Goal: Task Accomplishment & Management: Manage account settings

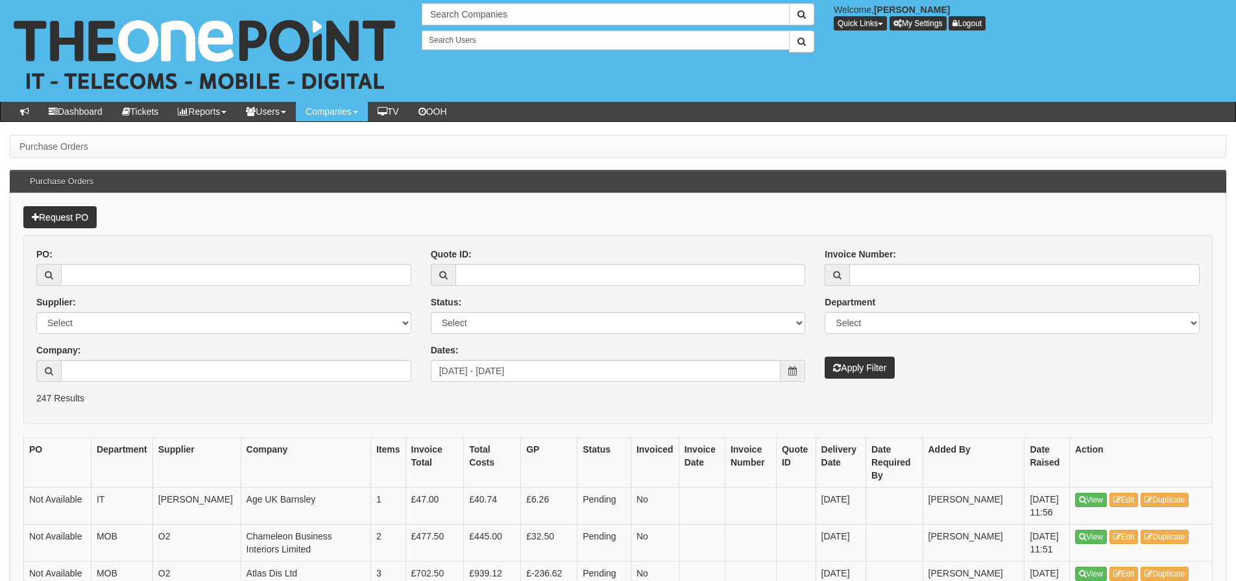
scroll to position [65, 0]
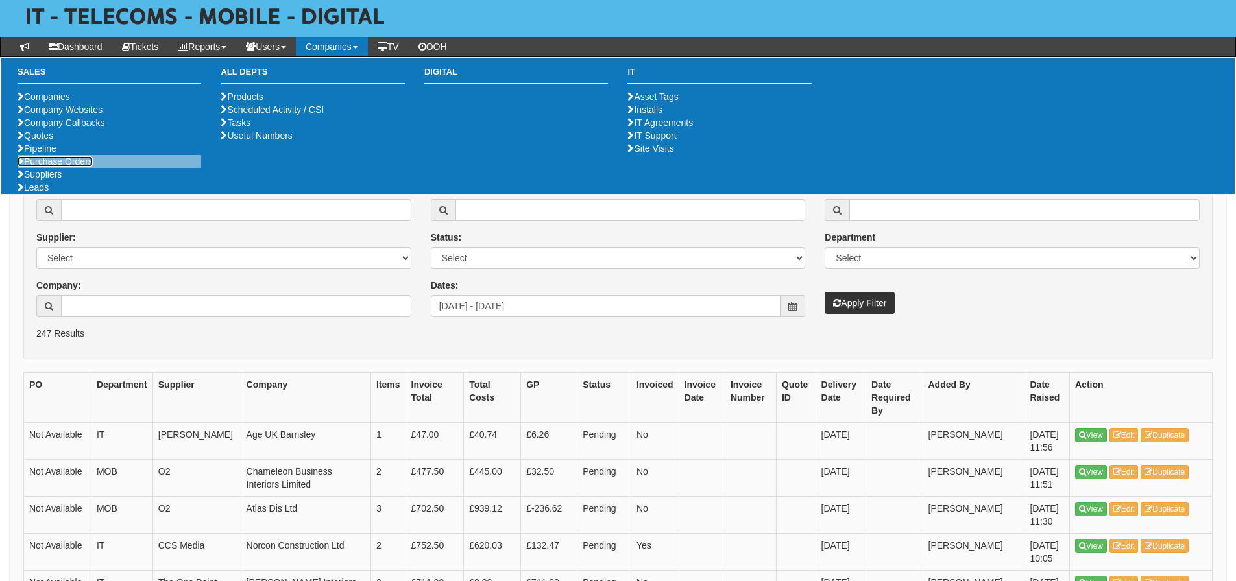
click at [70, 167] on link "Purchase Orders" at bounding box center [55, 161] width 75 height 10
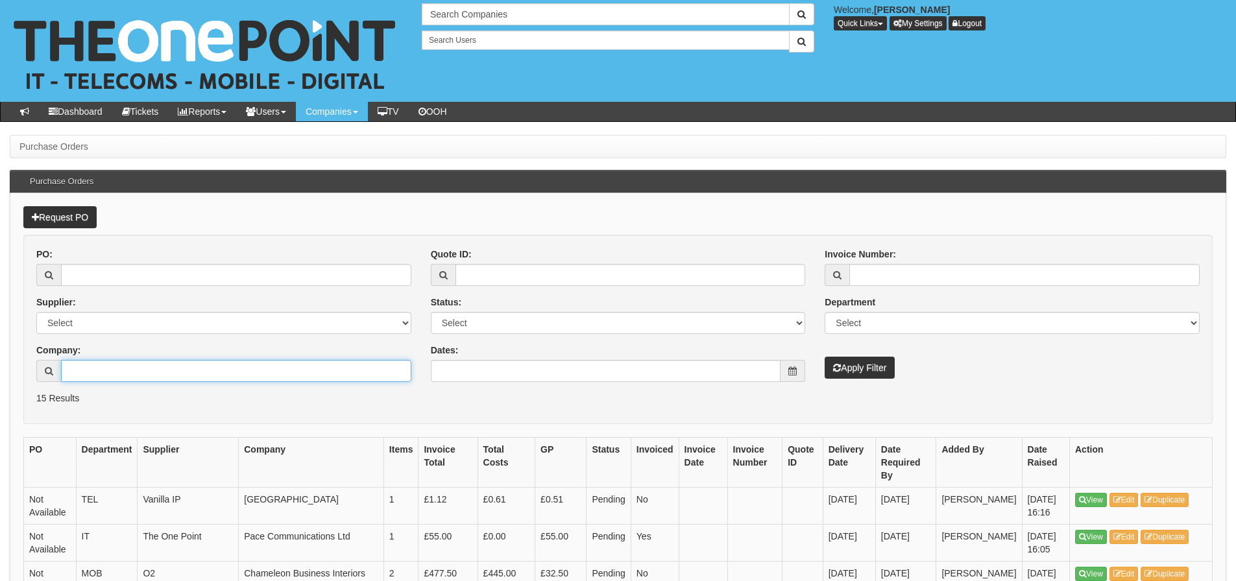
click at [219, 368] on input "Company:" at bounding box center [236, 371] width 350 height 22
click at [81, 372] on input "tanlines" at bounding box center [236, 371] width 350 height 22
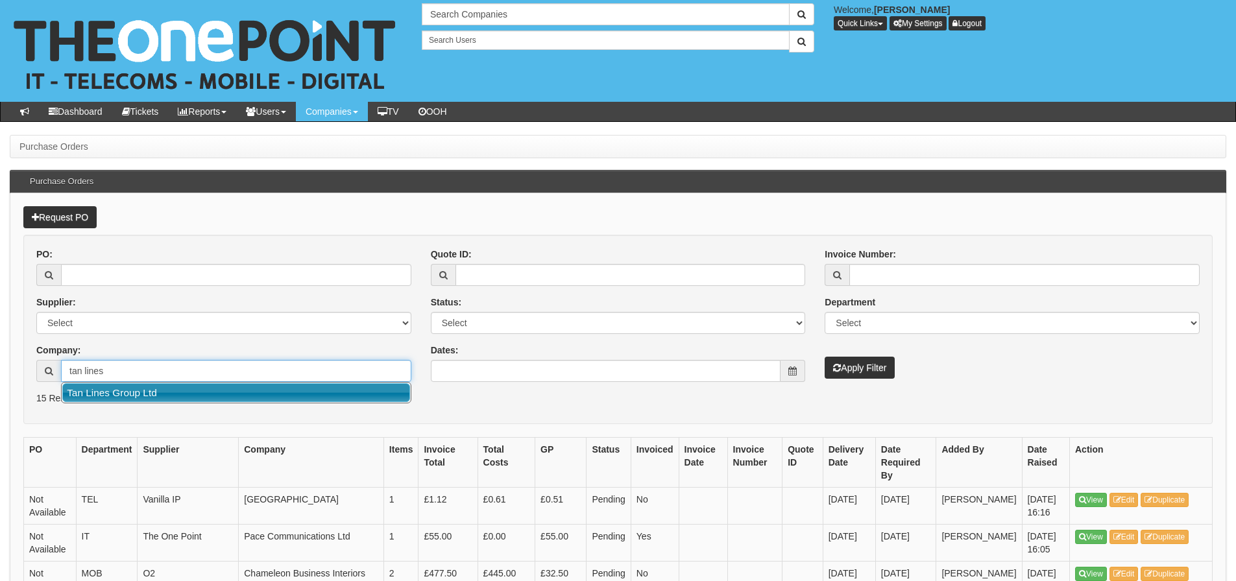
click at [103, 393] on link "Tan Lines Group Ltd" at bounding box center [236, 392] width 348 height 19
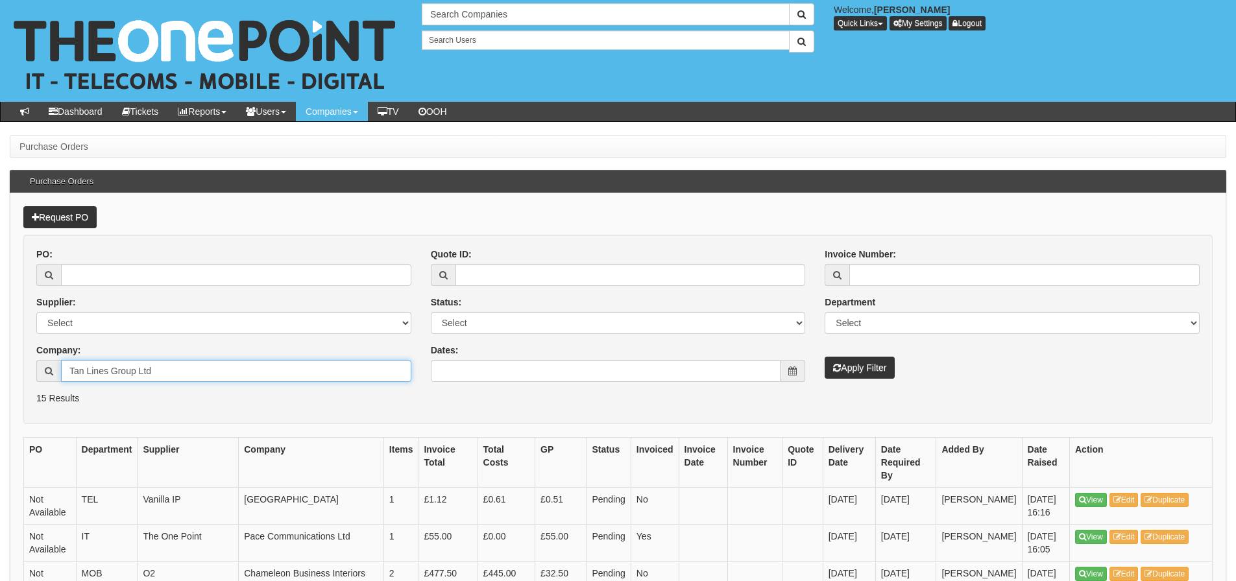
type input "Tan Lines Group Ltd"
click at [852, 372] on button "Apply Filter" at bounding box center [860, 368] width 70 height 22
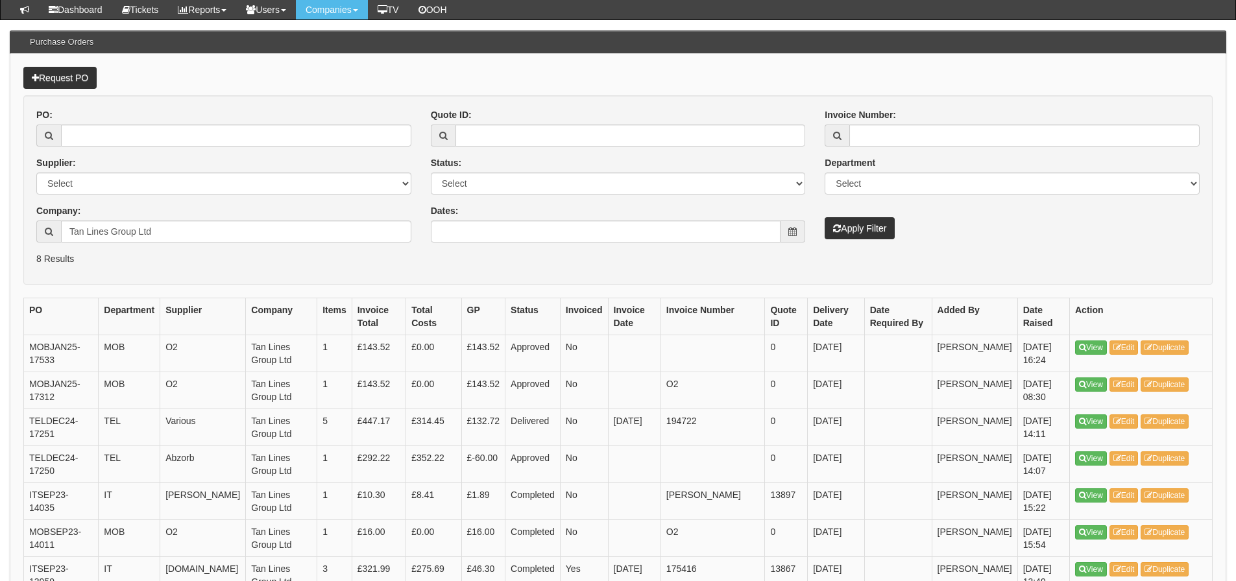
scroll to position [130, 0]
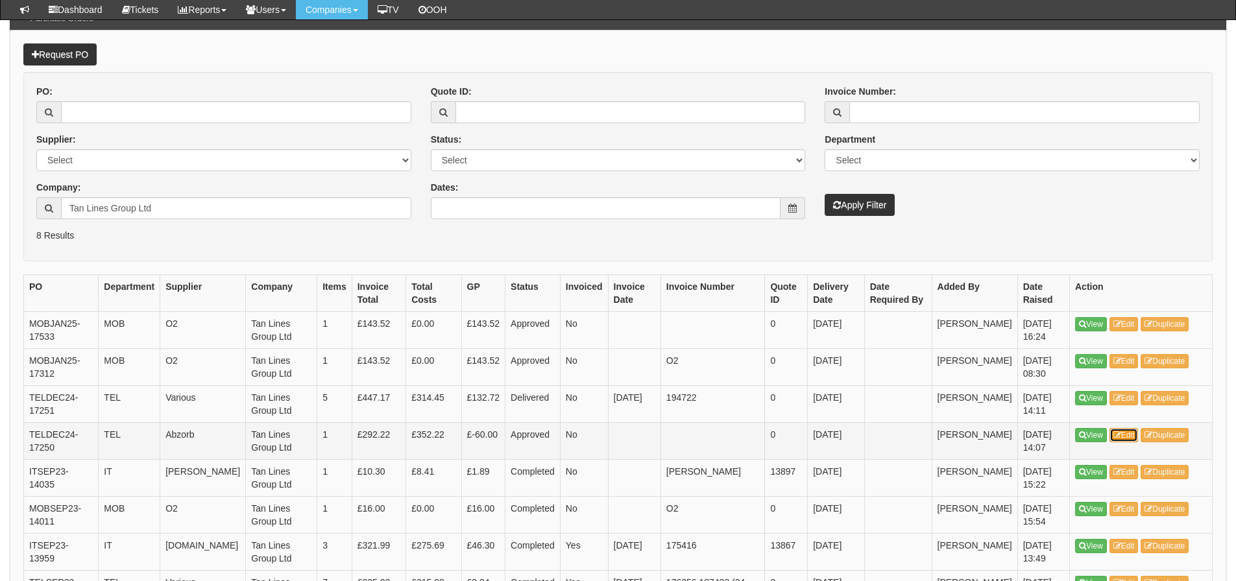
click at [1134, 431] on link "Edit" at bounding box center [1124, 435] width 29 height 14
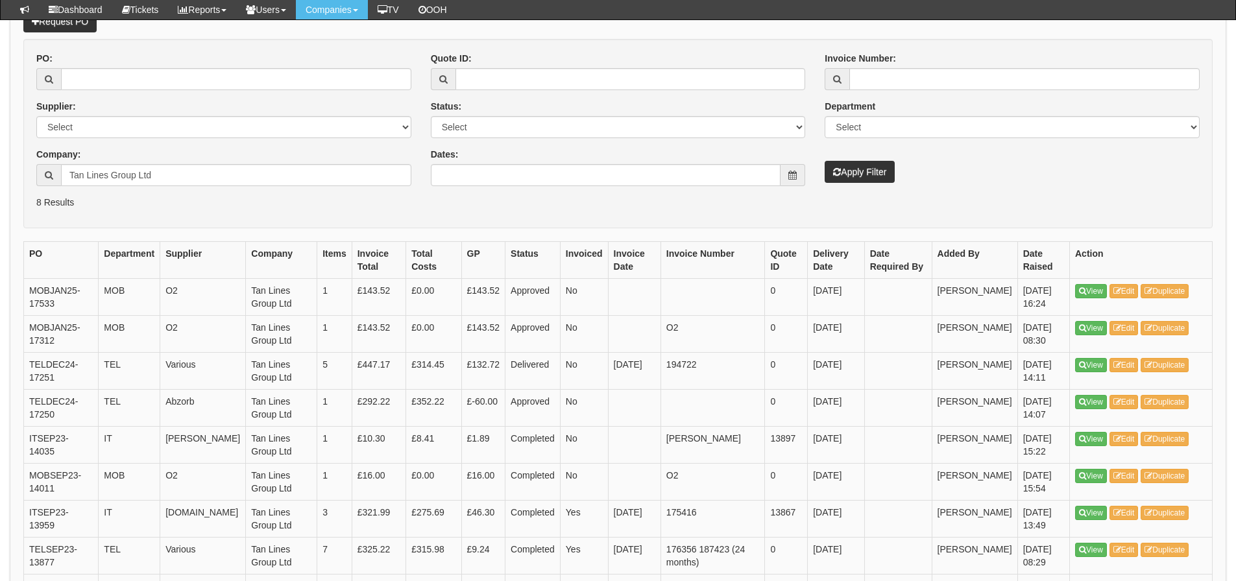
scroll to position [228, 0]
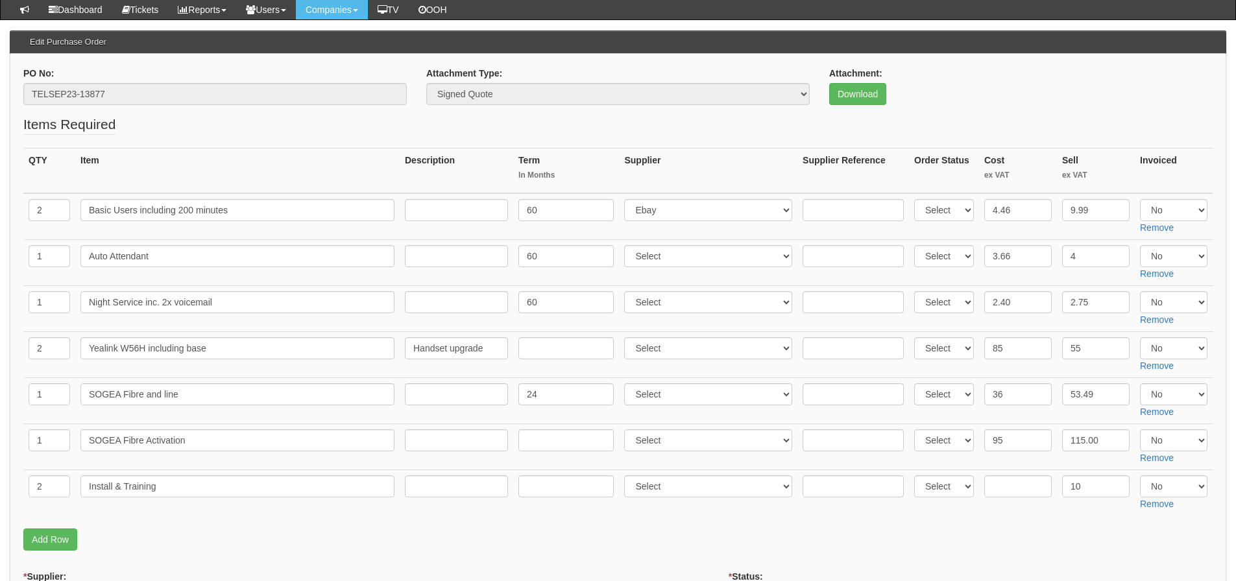
scroll to position [130, 0]
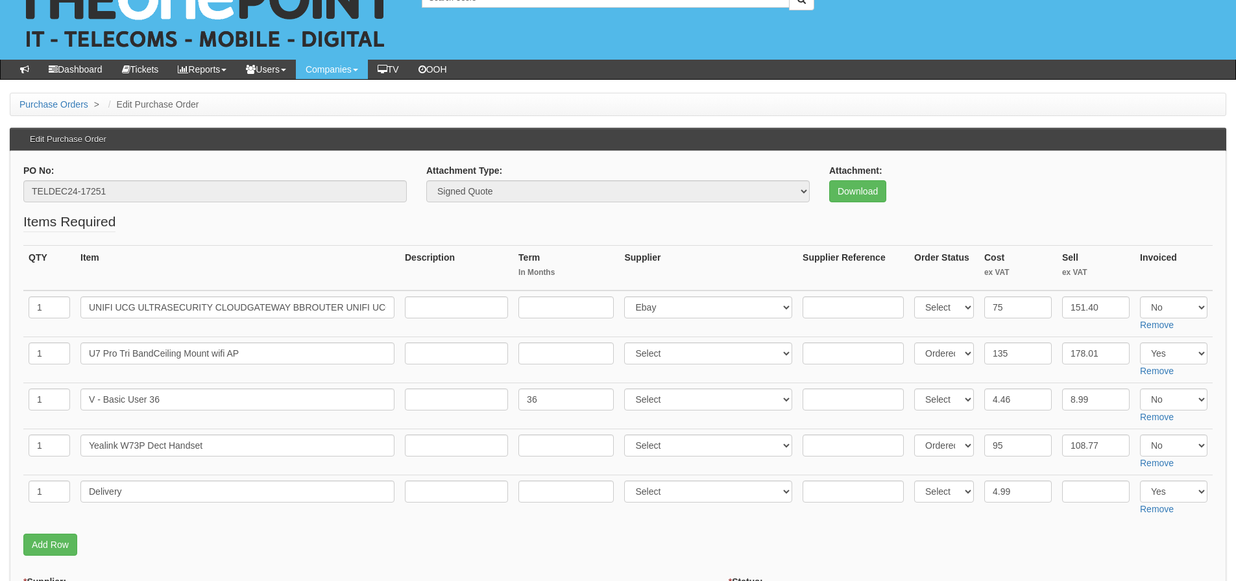
scroll to position [65, 0]
